Goal: Task Accomplishment & Management: Complete application form

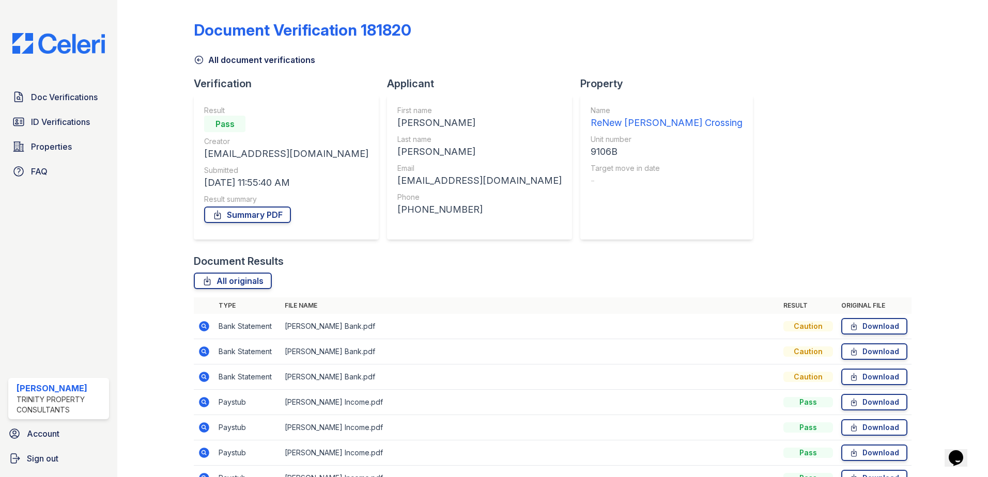
scroll to position [59, 0]
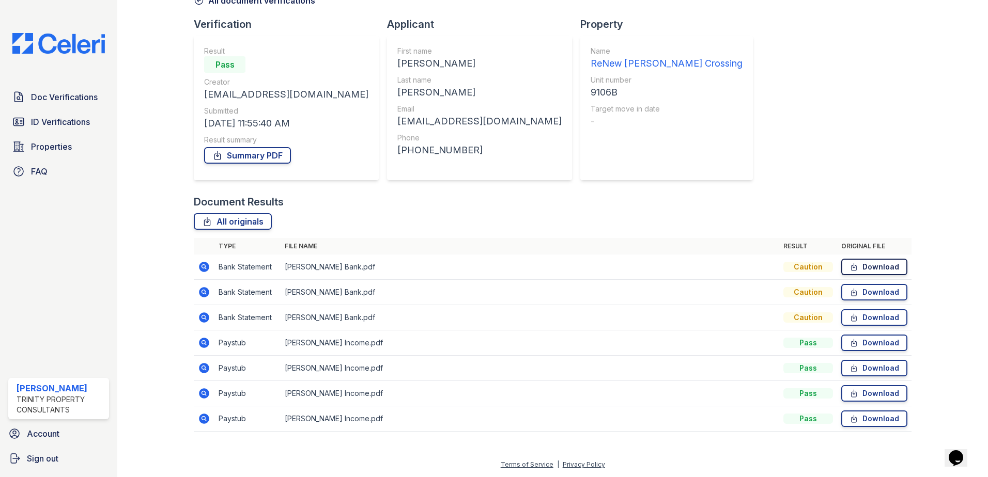
click at [872, 267] on link "Download" at bounding box center [874, 267] width 66 height 17
click at [855, 289] on link "Download" at bounding box center [874, 292] width 66 height 17
click at [851, 316] on icon at bounding box center [853, 318] width 9 height 10
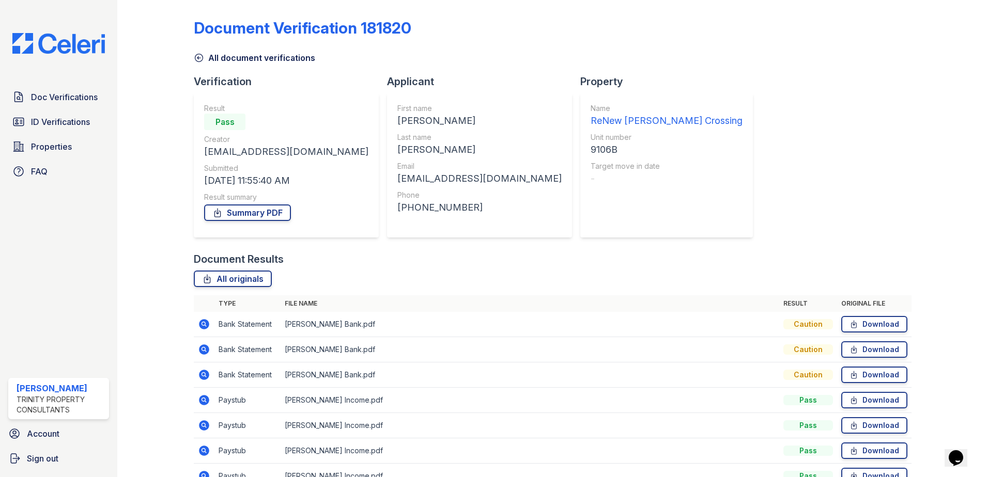
scroll to position [0, 0]
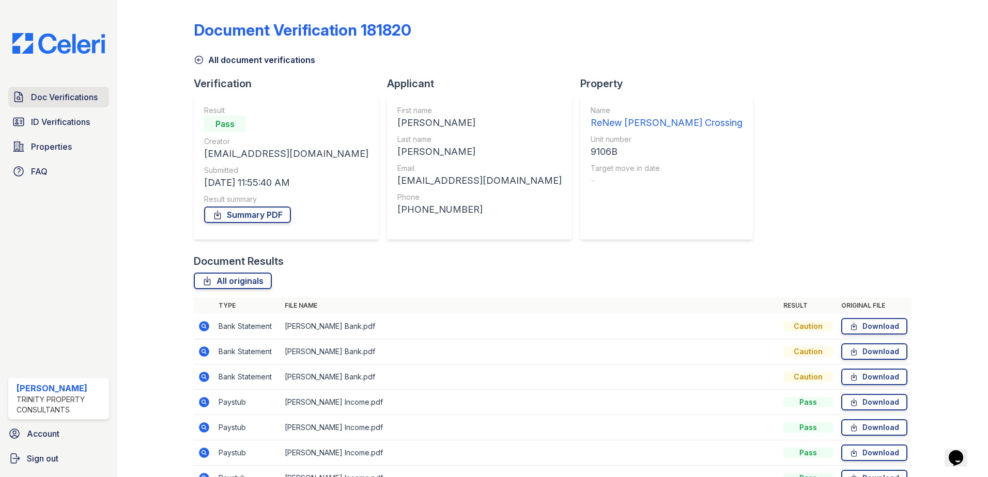
click at [55, 95] on span "Doc Verifications" at bounding box center [64, 97] width 67 height 12
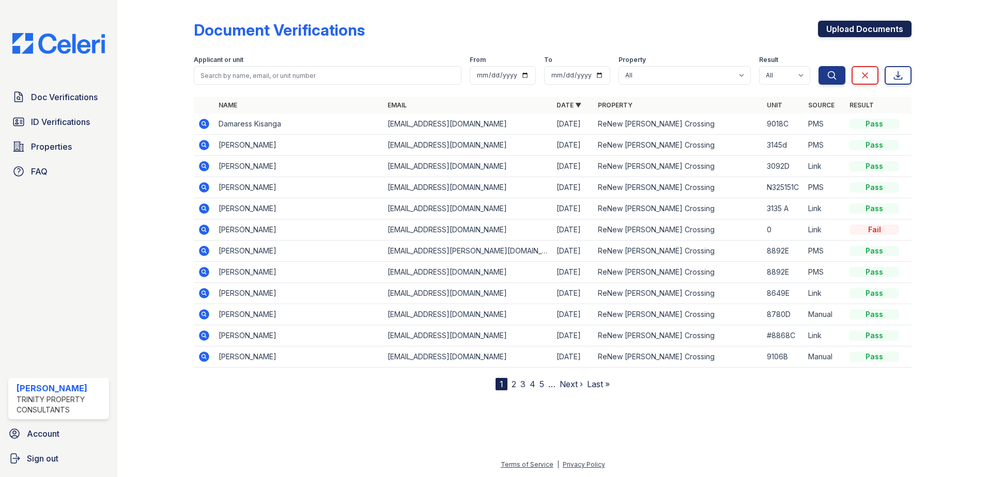
click at [846, 24] on link "Upload Documents" at bounding box center [865, 29] width 94 height 17
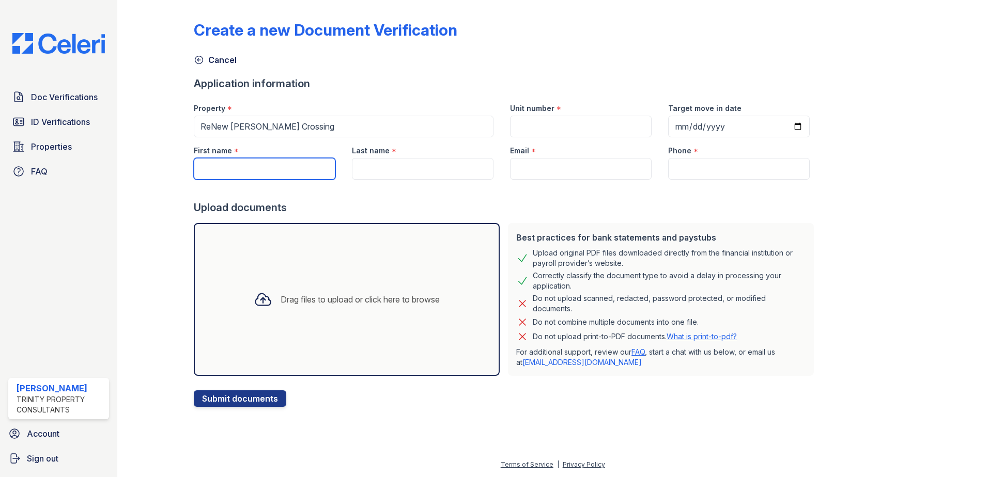
click at [248, 165] on input "First name" at bounding box center [265, 169] width 142 height 22
type input "Syed"
type input "Shakil"
type input "[EMAIL_ADDRESS][DOMAIN_NAME]"
type input "4102458323"
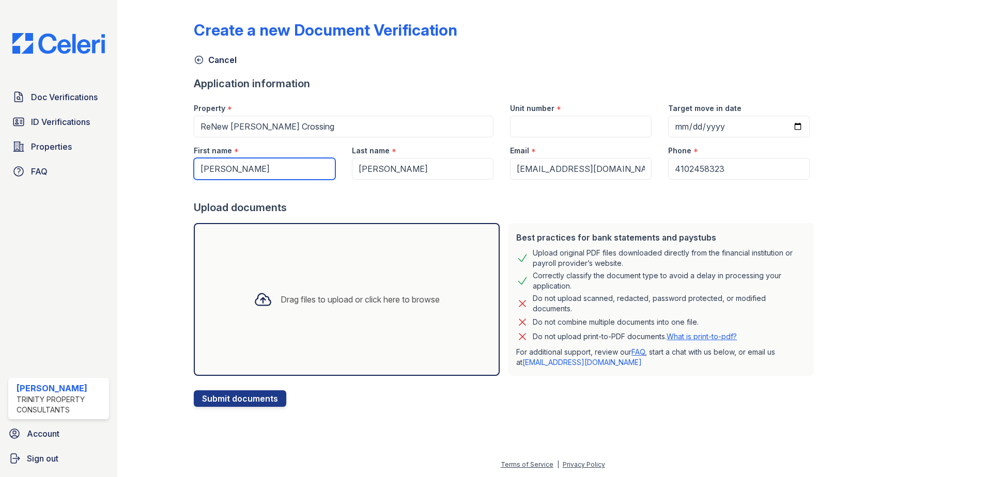
type input "Syed"
click at [580, 122] on input "Unit number" at bounding box center [581, 127] width 142 height 22
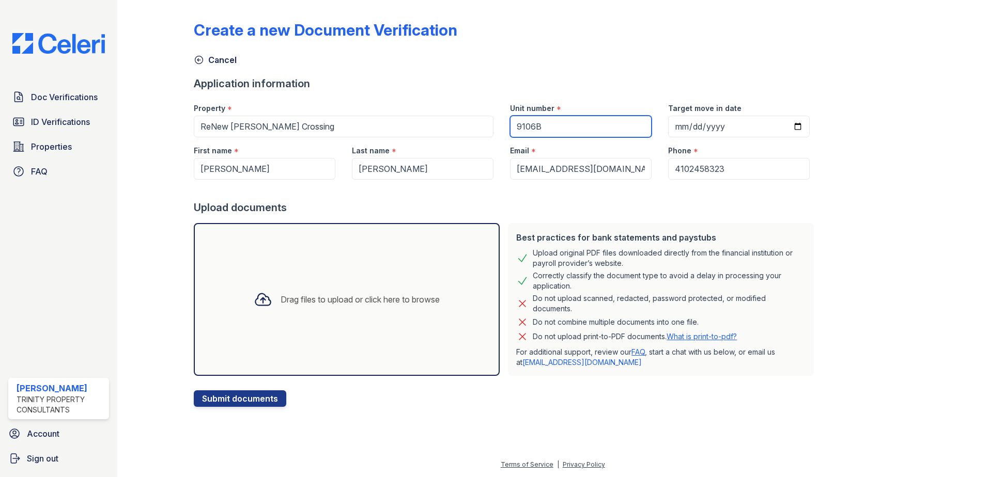
type input "9106B"
click at [297, 315] on div "Drag files to upload or click here to browse" at bounding box center [346, 299] width 203 height 35
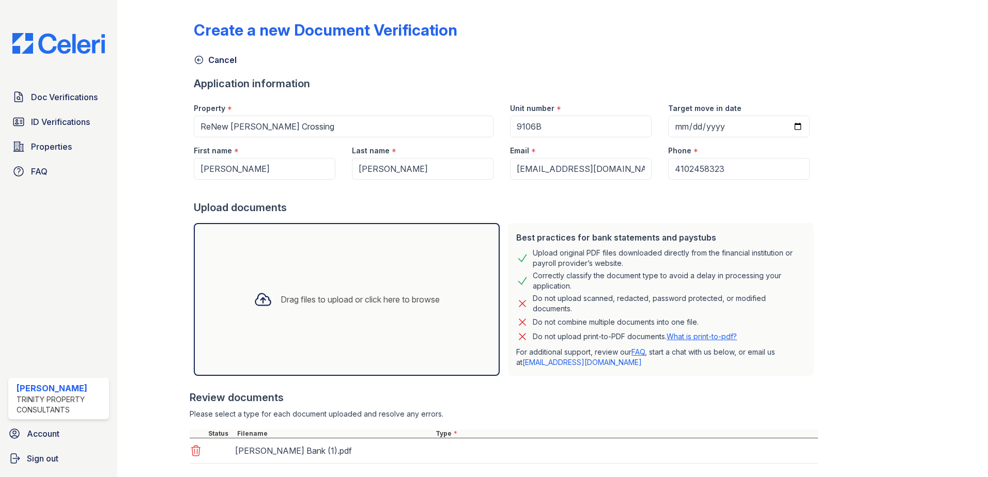
click at [374, 278] on div "Drag files to upload or click here to browse" at bounding box center [347, 299] width 306 height 153
click at [346, 342] on div "Drag files to upload or click here to browse" at bounding box center [347, 299] width 306 height 153
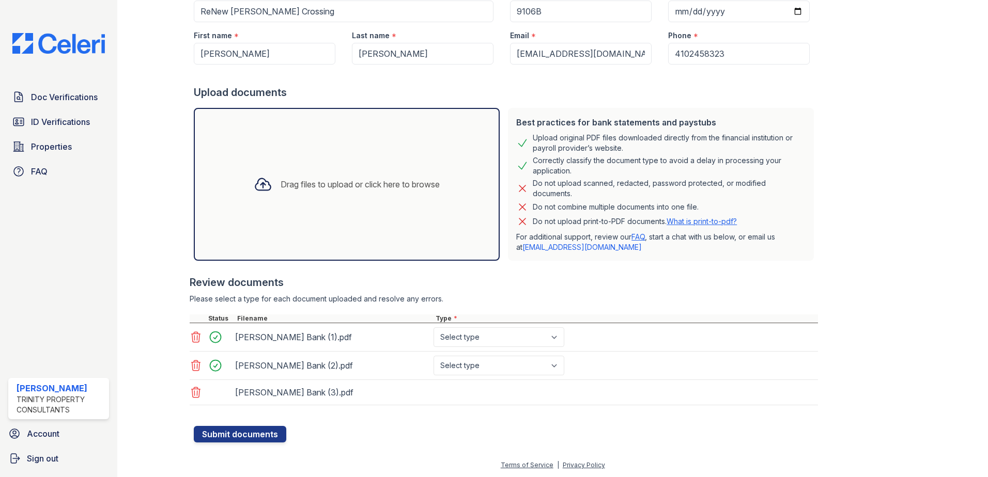
scroll to position [116, 0]
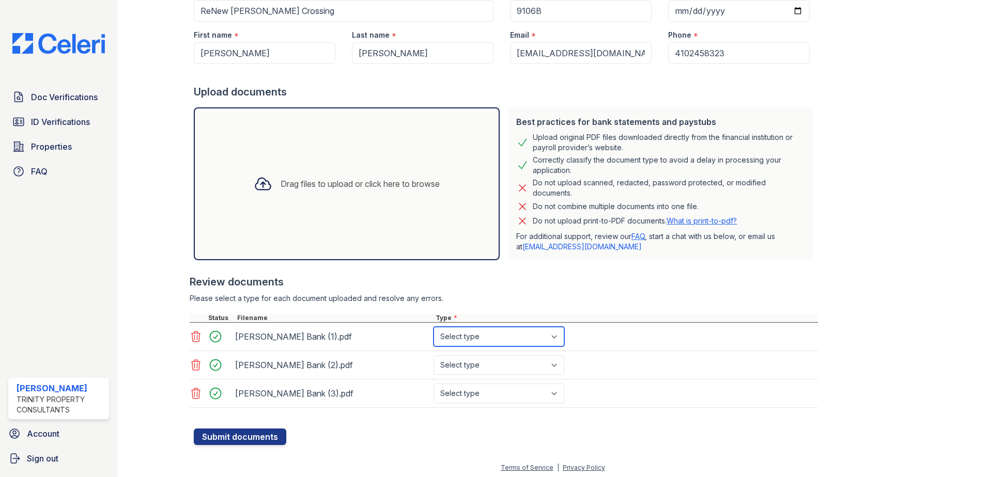
click at [479, 337] on select "Select type Paystub Bank Statement Offer Letter Tax Documents Benefit Award Let…" at bounding box center [498, 337] width 131 height 20
select select "bank_statement"
click at [433, 327] on select "Select type Paystub Bank Statement Offer Letter Tax Documents Benefit Award Let…" at bounding box center [498, 337] width 131 height 20
click at [473, 359] on select "Select type Paystub Bank Statement Offer Letter Tax Documents Benefit Award Let…" at bounding box center [498, 365] width 131 height 20
select select "bank_statement"
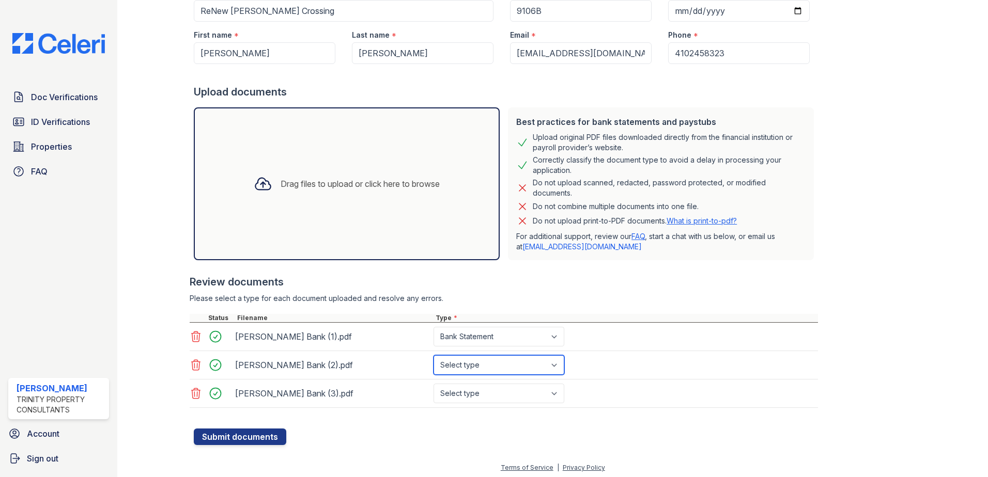
click at [433, 355] on select "Select type Paystub Bank Statement Offer Letter Tax Documents Benefit Award Let…" at bounding box center [498, 365] width 131 height 20
drag, startPoint x: 479, startPoint y: 394, endPoint x: 485, endPoint y: 382, distance: 12.7
click at [479, 394] on select "Select type Paystub Bank Statement Offer Letter Tax Documents Benefit Award Let…" at bounding box center [498, 394] width 131 height 20
select select "bank_statement"
click at [433, 384] on select "Select type Paystub Bank Statement Offer Letter Tax Documents Benefit Award Let…" at bounding box center [498, 394] width 131 height 20
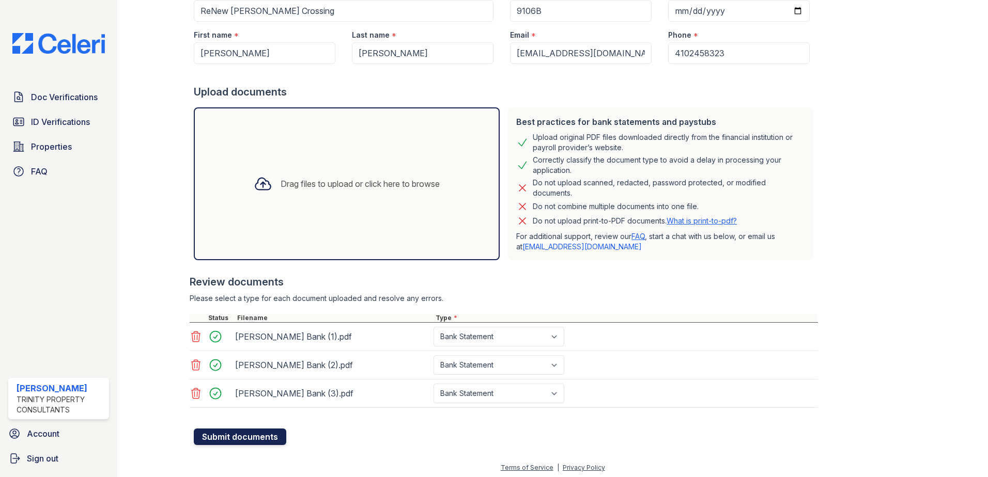
click at [222, 434] on button "Submit documents" at bounding box center [240, 437] width 92 height 17
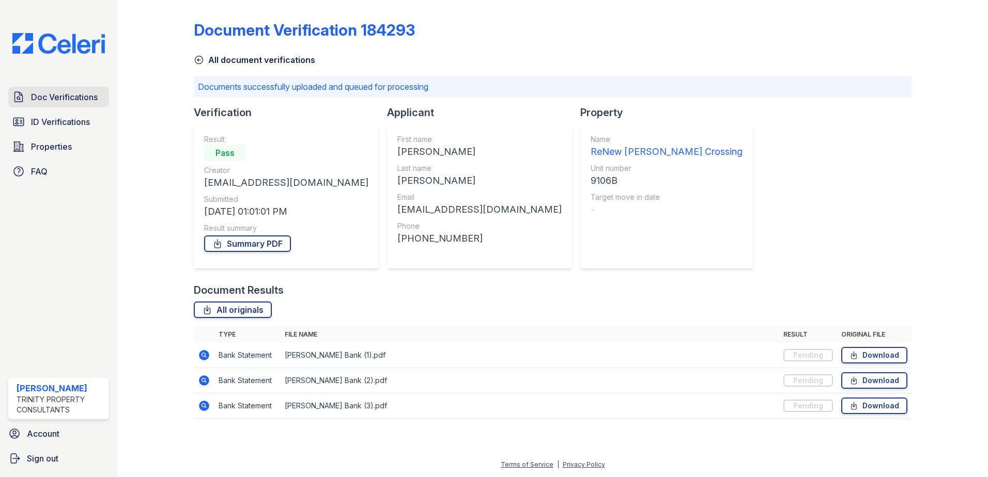
click at [55, 102] on span "Doc Verifications" at bounding box center [64, 97] width 67 height 12
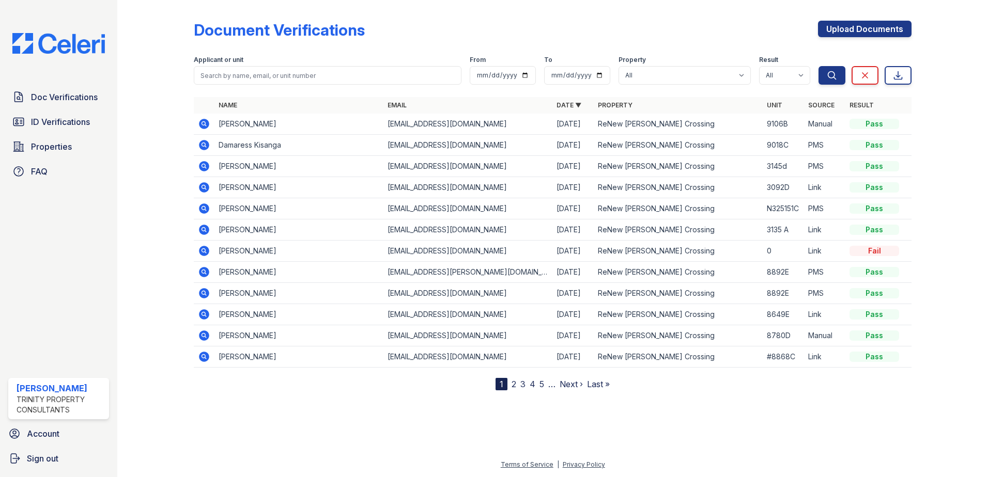
click at [203, 125] on icon at bounding box center [204, 124] width 12 height 12
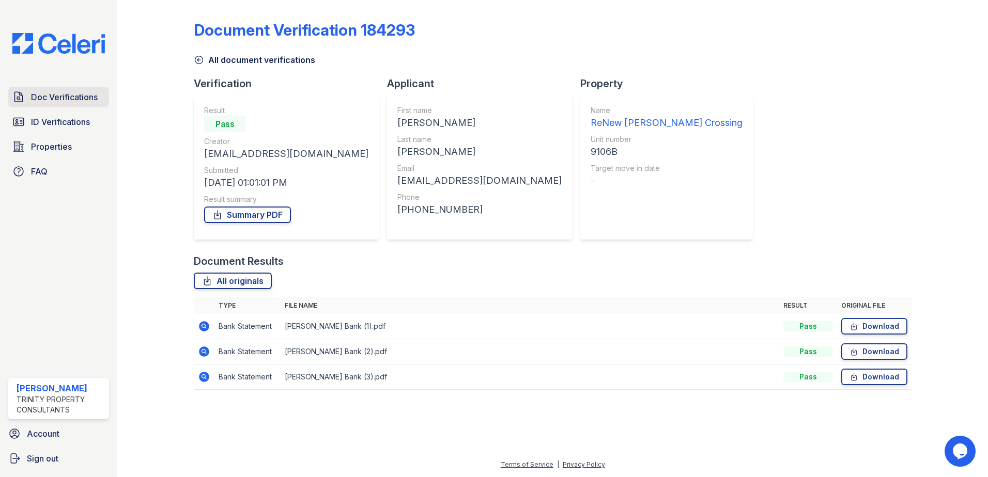
click at [94, 96] on span "Doc Verifications" at bounding box center [64, 97] width 67 height 12
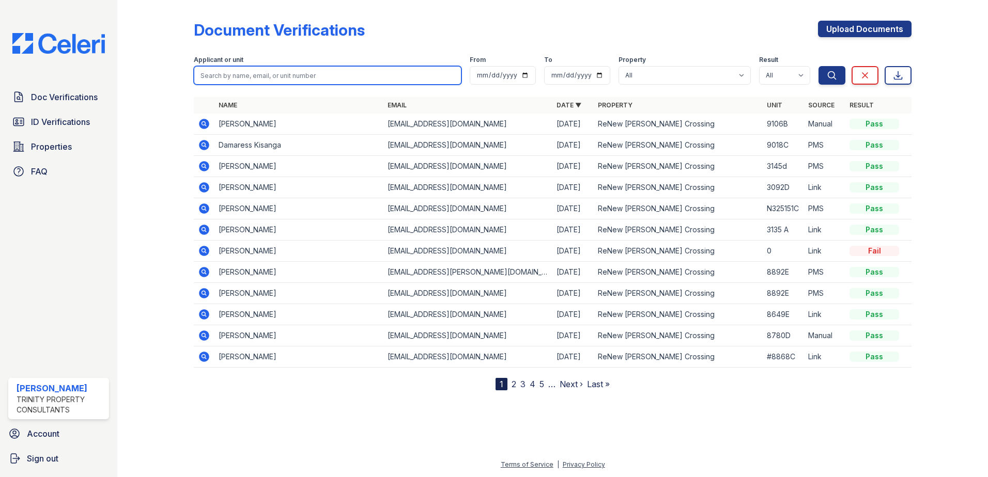
click at [317, 77] on input "search" at bounding box center [328, 75] width 268 height 19
type input "kissanga"
click at [818, 66] on button "Search" at bounding box center [831, 75] width 27 height 19
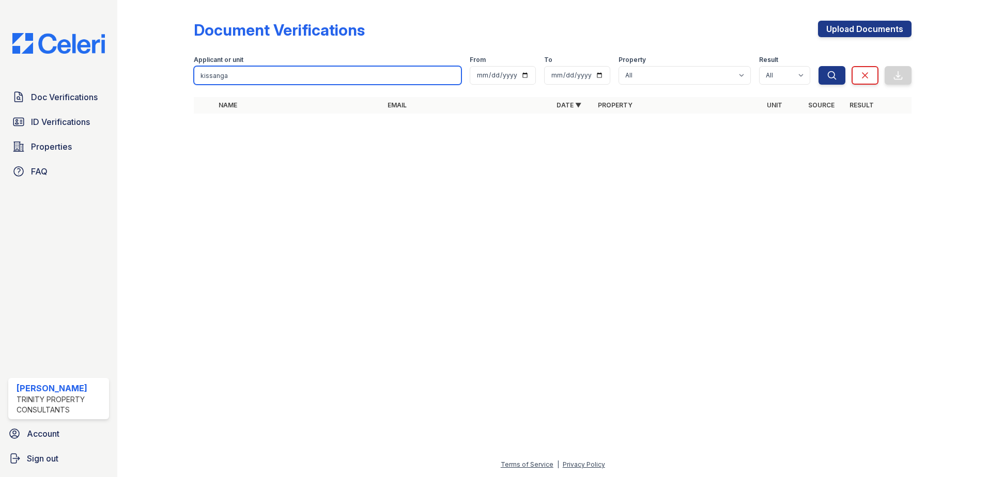
drag, startPoint x: 301, startPoint y: 78, endPoint x: 156, endPoint y: 67, distance: 146.1
click at [156, 67] on div "Document Verifications Upload Documents Filter Applicant or unit kissanga From …" at bounding box center [553, 70] width 838 height 141
type input "kisanga"
click at [818, 66] on button "Search" at bounding box center [831, 75] width 27 height 19
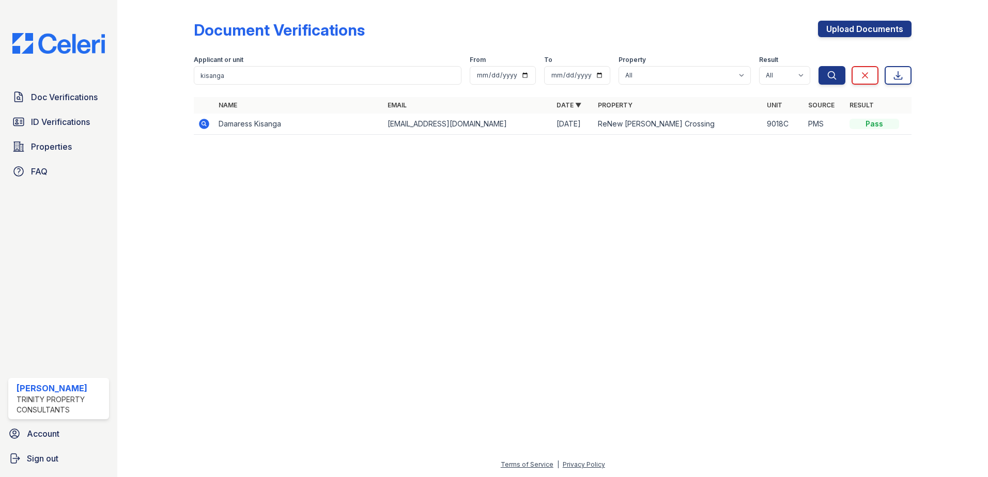
click at [203, 123] on icon at bounding box center [203, 123] width 3 height 3
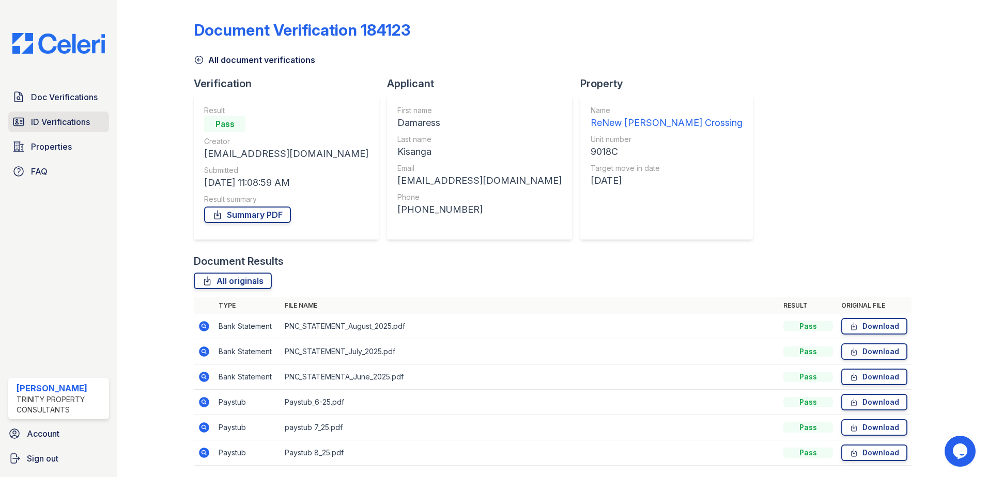
click at [68, 117] on span "ID Verifications" at bounding box center [60, 122] width 59 height 12
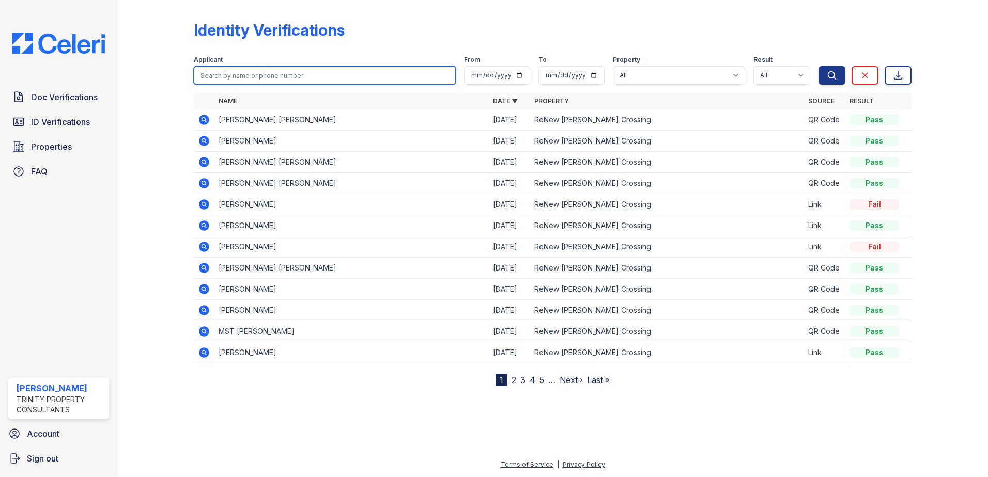
click at [259, 77] on input "search" at bounding box center [325, 75] width 262 height 19
type input "kisanga"
click at [818, 66] on button "Search" at bounding box center [831, 75] width 27 height 19
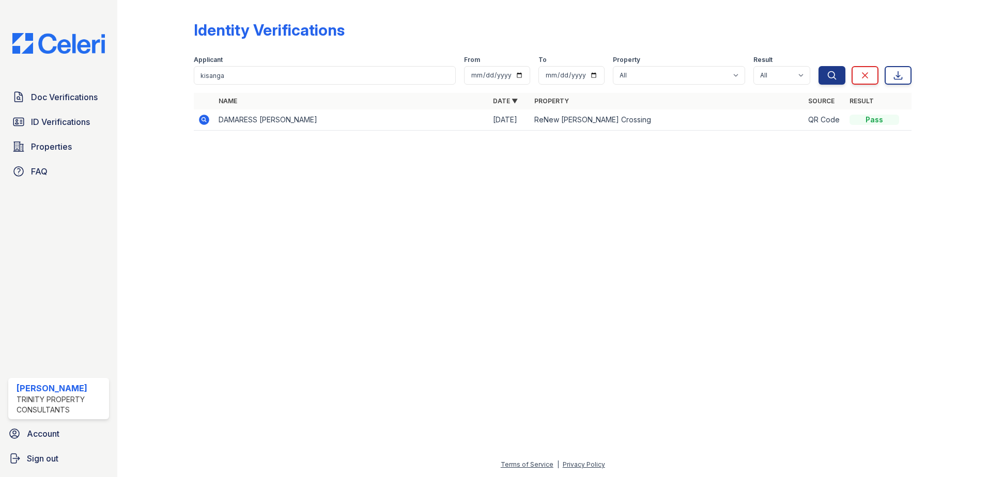
click at [208, 118] on icon at bounding box center [204, 120] width 10 height 10
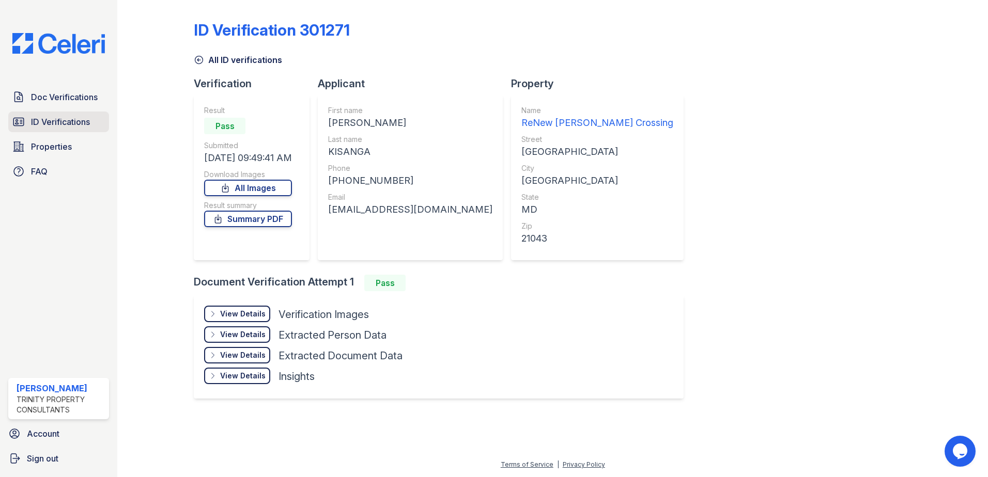
click at [70, 131] on link "ID Verifications" at bounding box center [58, 122] width 101 height 21
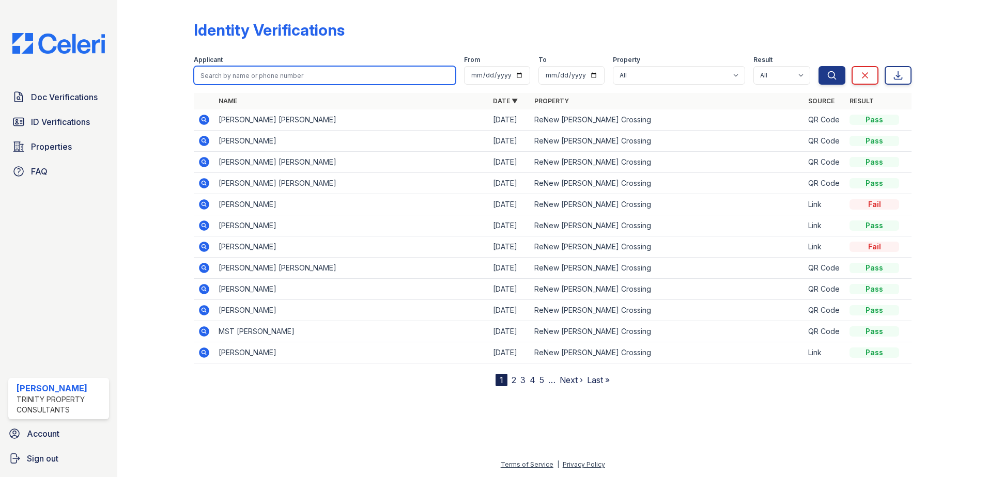
click at [260, 74] on input "search" at bounding box center [325, 75] width 262 height 19
type input "kisanga"
click at [818, 66] on button "Search" at bounding box center [831, 75] width 27 height 19
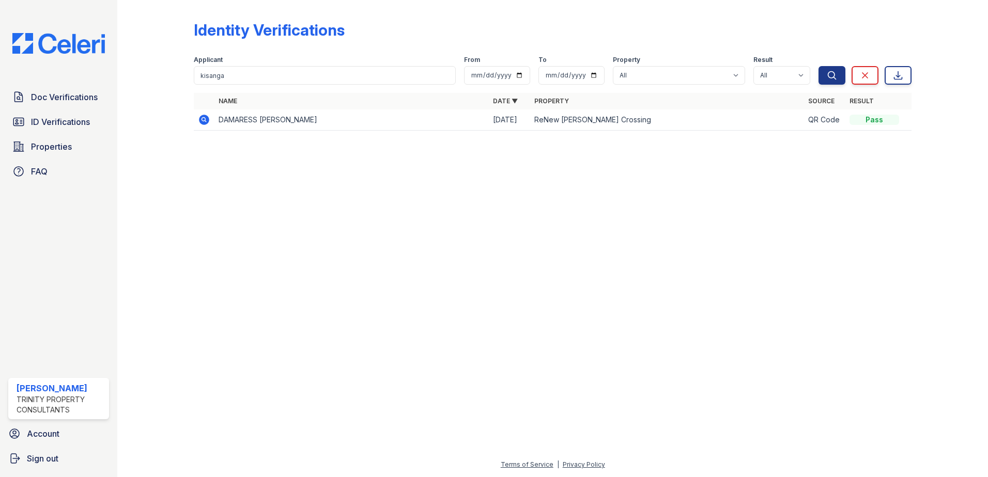
click at [204, 116] on icon at bounding box center [204, 120] width 10 height 10
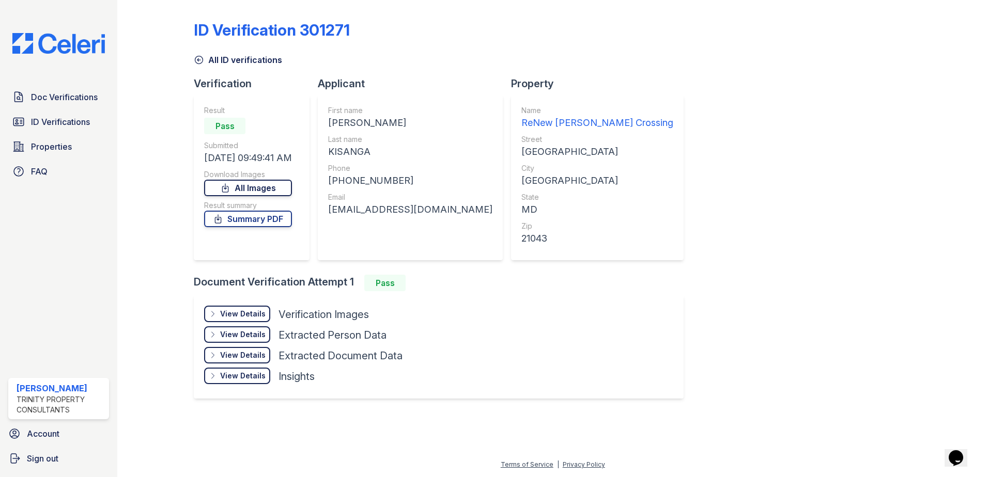
click at [269, 185] on link "All Images" at bounding box center [248, 188] width 88 height 17
click at [75, 103] on span "Doc Verifications" at bounding box center [64, 97] width 67 height 12
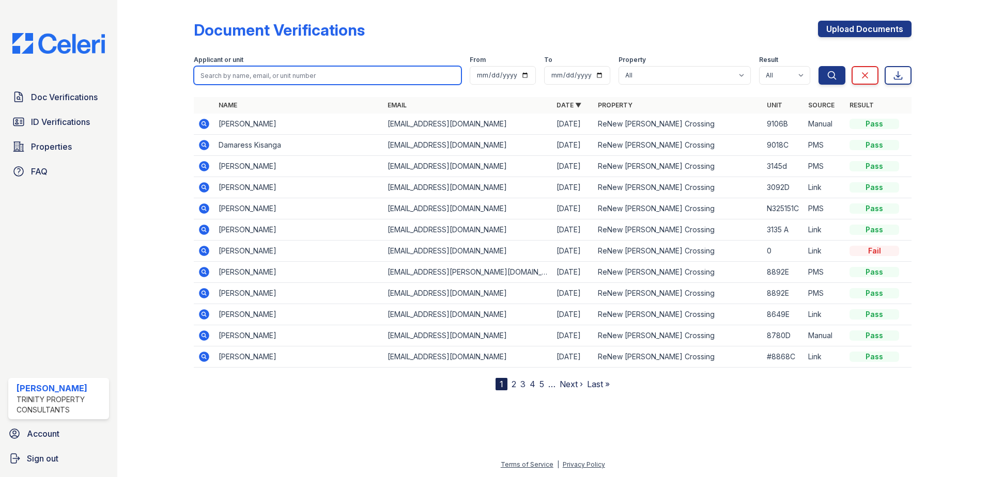
click at [316, 76] on input "search" at bounding box center [328, 75] width 268 height 19
type input "[PERSON_NAME]"
click at [818, 66] on button "Search" at bounding box center [831, 75] width 27 height 19
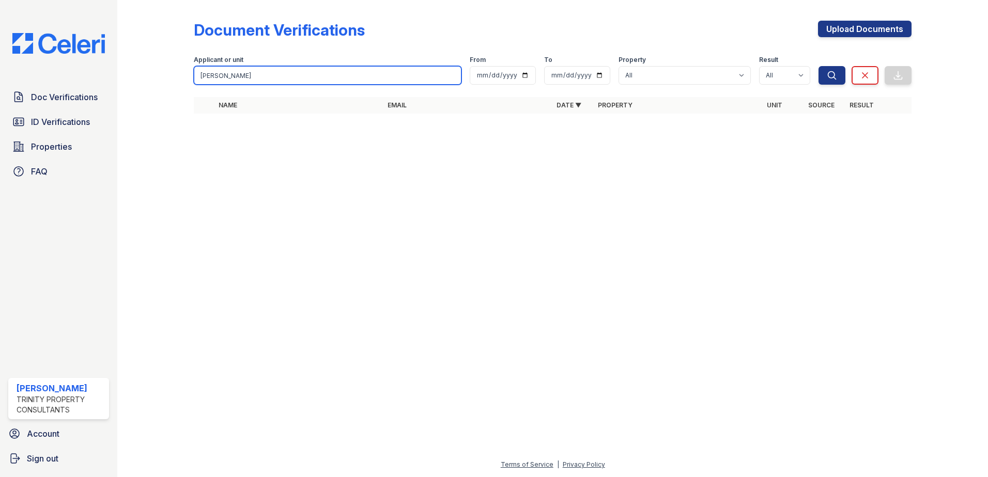
click at [818, 66] on button "Search" at bounding box center [831, 75] width 27 height 19
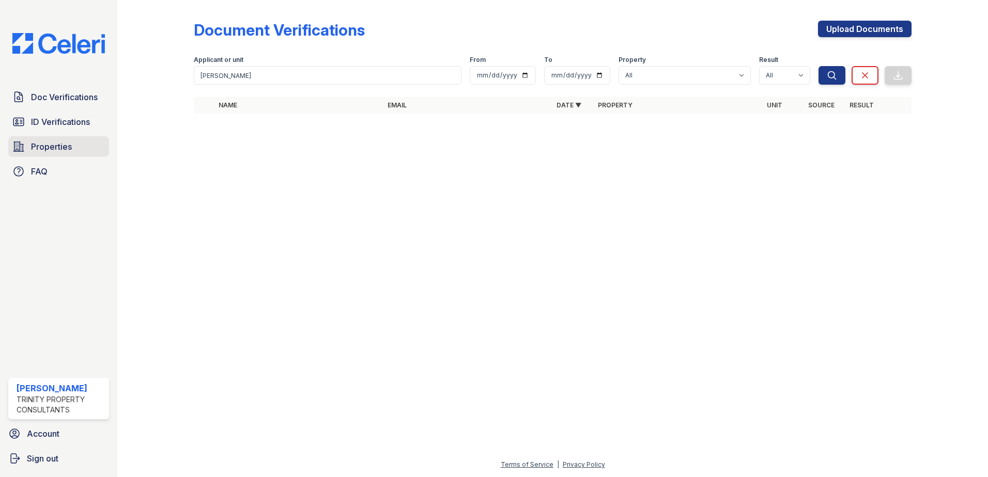
click at [49, 146] on span "Properties" at bounding box center [51, 147] width 41 height 12
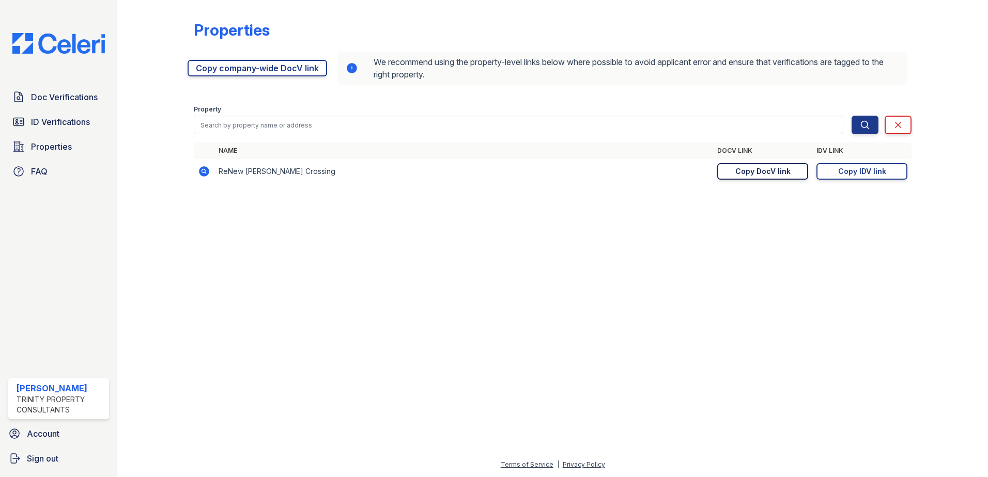
click at [761, 172] on div "Copy DocV link" at bounding box center [762, 171] width 55 height 10
click at [546, 277] on div at bounding box center [553, 334] width 838 height 247
click at [849, 170] on div "Copy IDV link" at bounding box center [862, 171] width 48 height 10
